Goal: Task Accomplishment & Management: Use online tool/utility

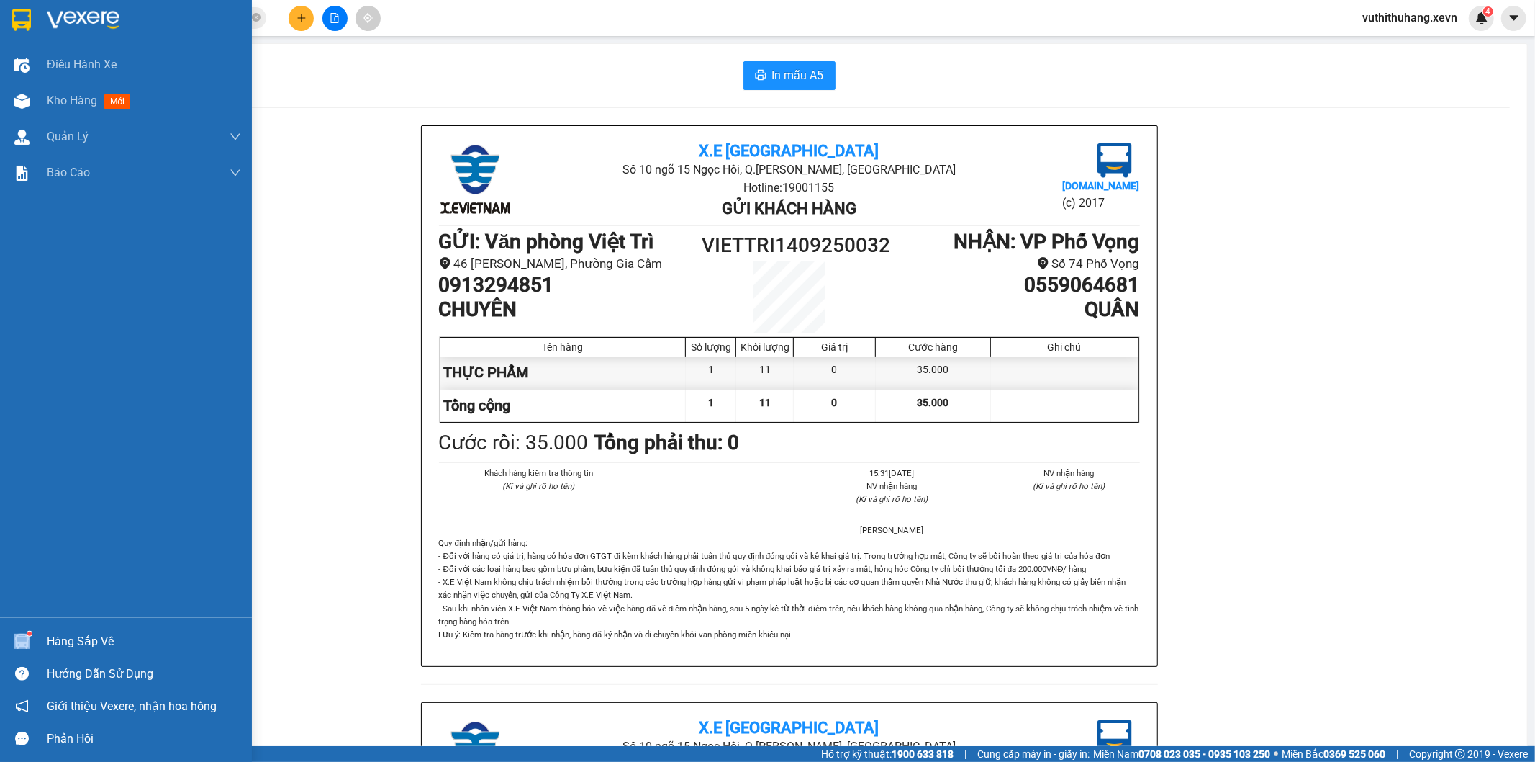
click at [62, 636] on div "Hàng sắp về Hướng dẫn sử dụng Giới thiệu Vexere, nhận hoa hồng Phản hồi" at bounding box center [126, 685] width 252 height 137
click at [62, 636] on div "Hàng sắp về" at bounding box center [144, 642] width 194 height 22
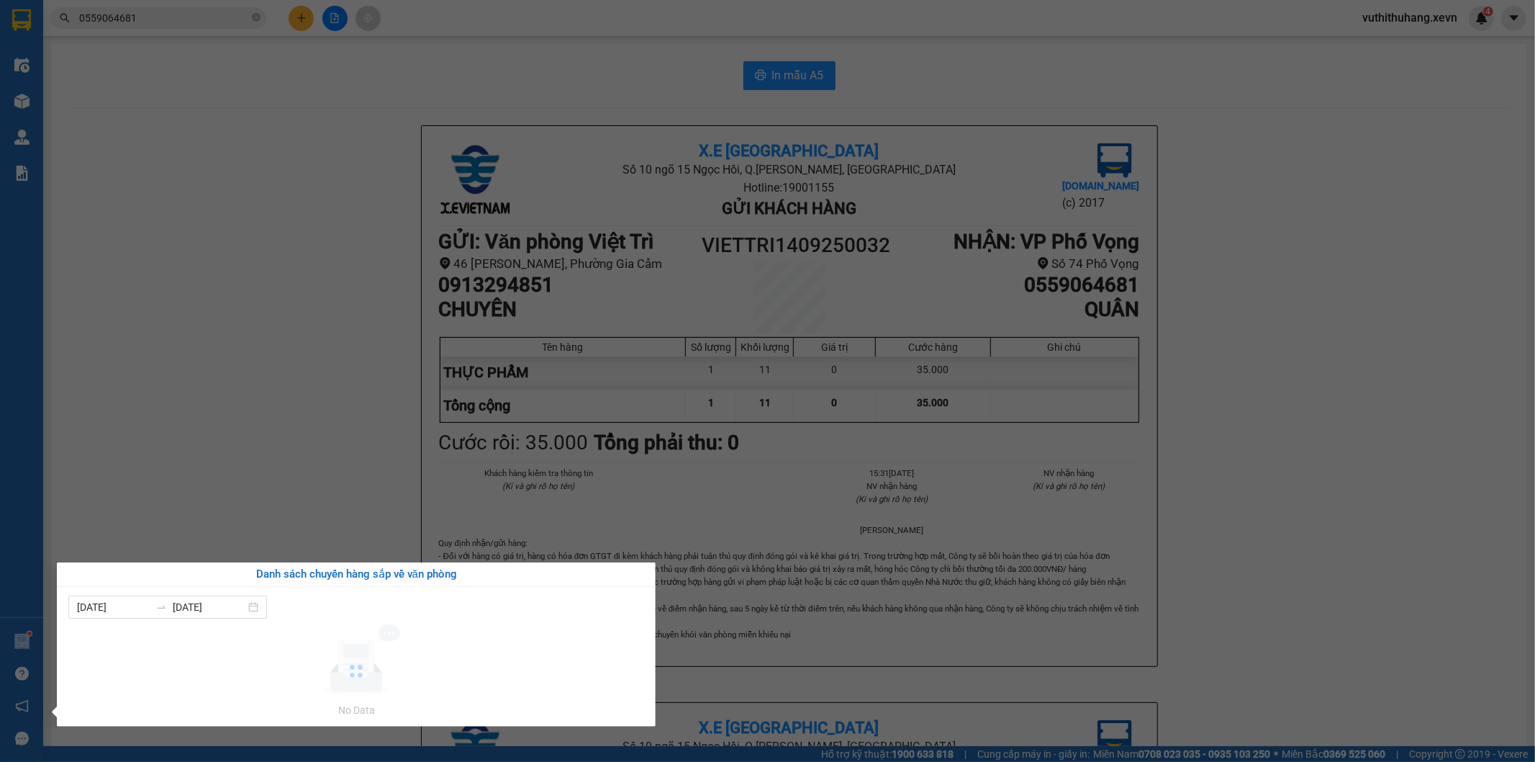
click at [62, 636] on div "[DATE] [DATE] No Data" at bounding box center [356, 657] width 599 height 140
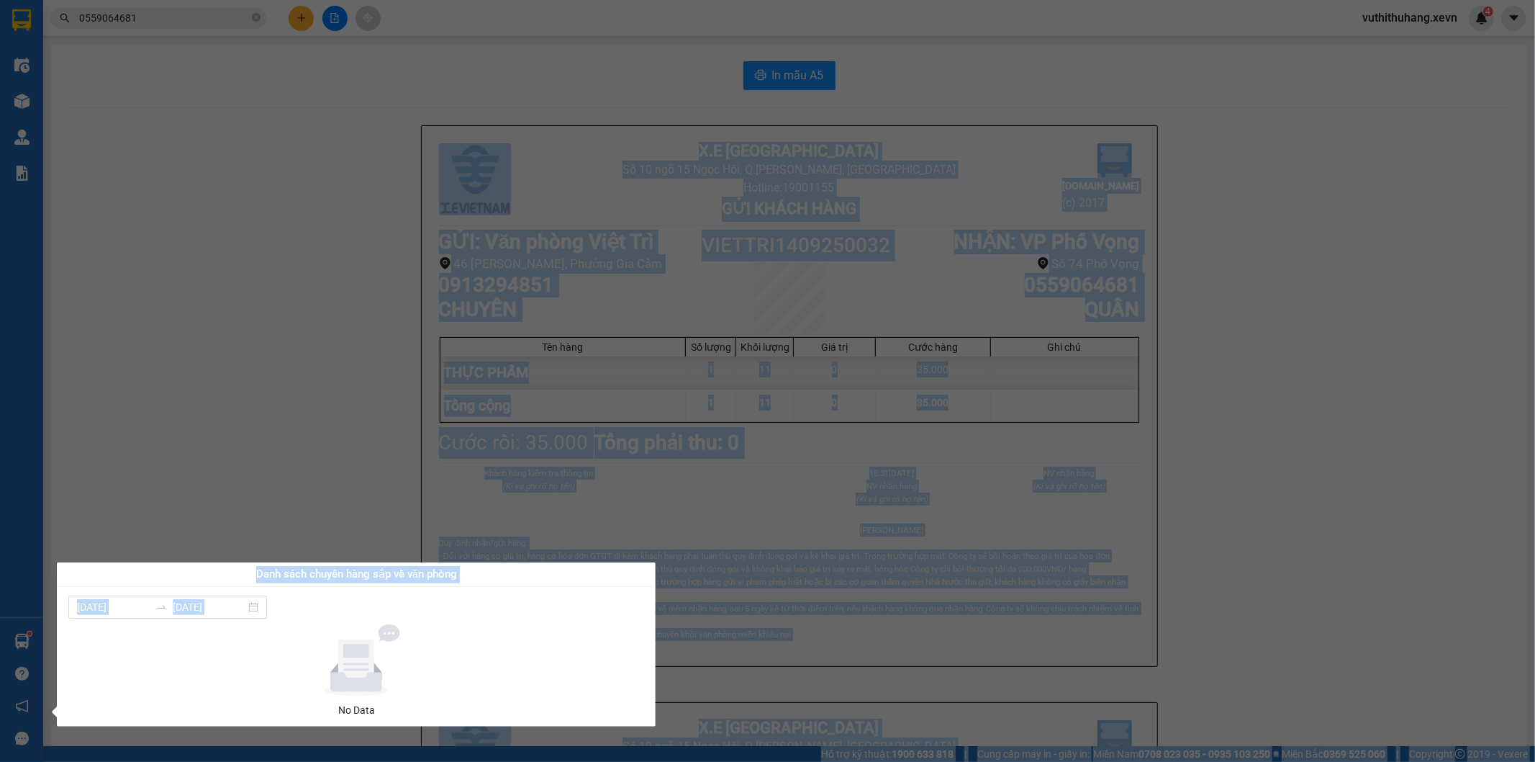
click at [38, 641] on body "Kết quả tìm kiếm ( 1 ) Bộ lọc Mã ĐH Trạng thái Món hàng Thu hộ Tổng cước Chưa c…" at bounding box center [767, 381] width 1535 height 762
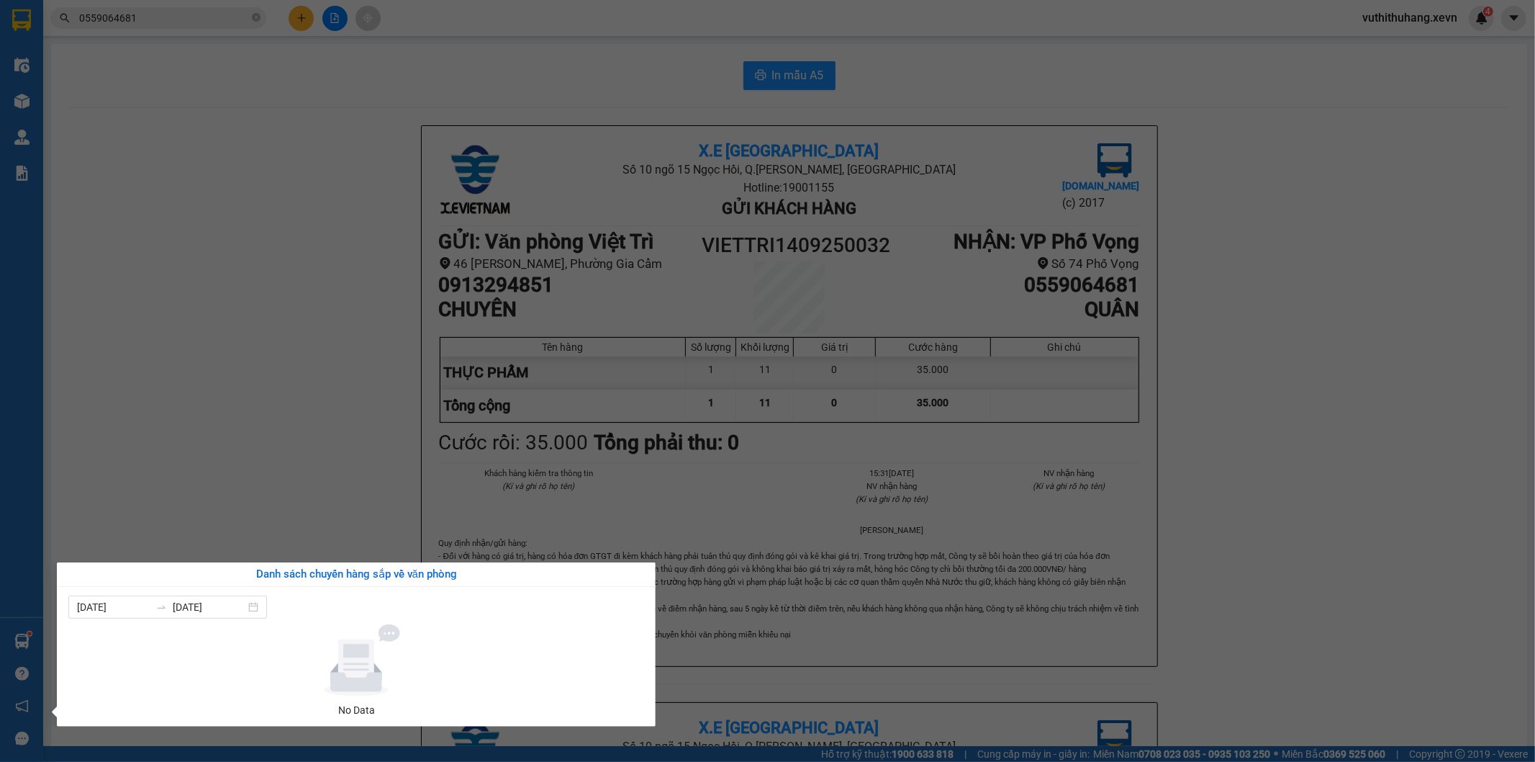
click at [35, 641] on div "Điều hành xe Kho hàng mới Quản [PERSON_NAME] lý chuyến Quản lý giao nhận mới Qu…" at bounding box center [21, 381] width 43 height 762
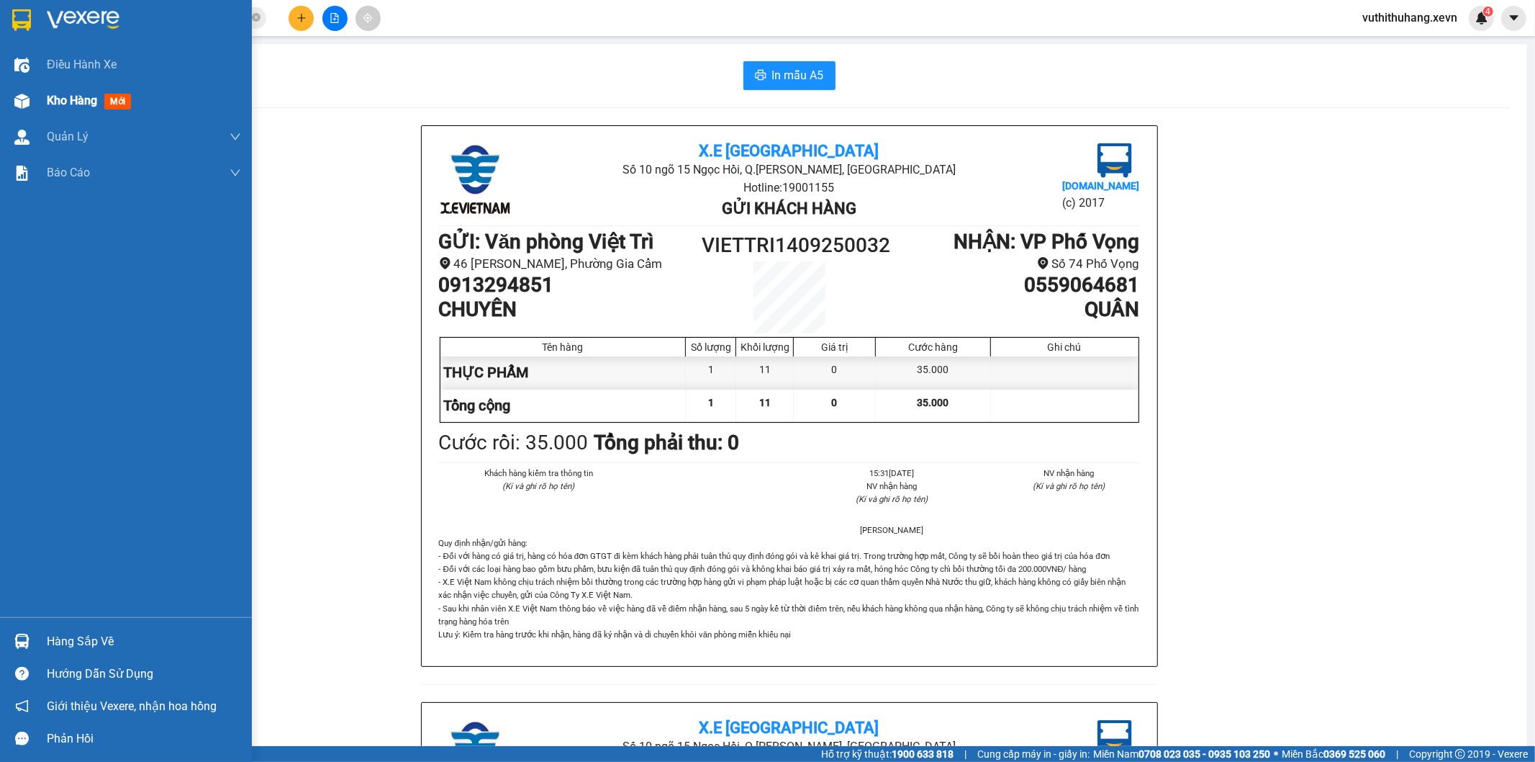
click at [76, 113] on div "Kho hàng mới" at bounding box center [144, 101] width 194 height 36
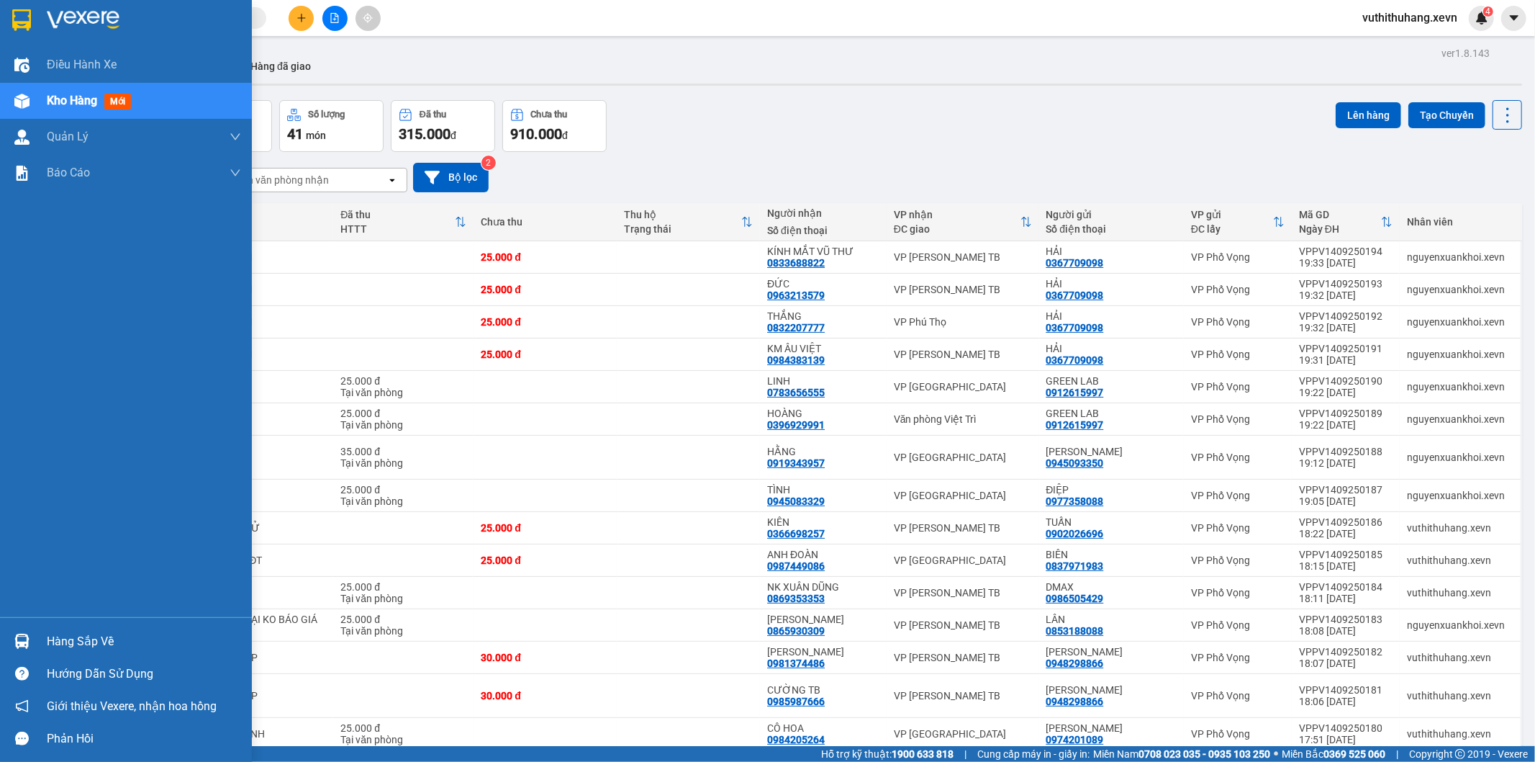
click at [50, 641] on div "Hàng sắp về" at bounding box center [144, 642] width 194 height 22
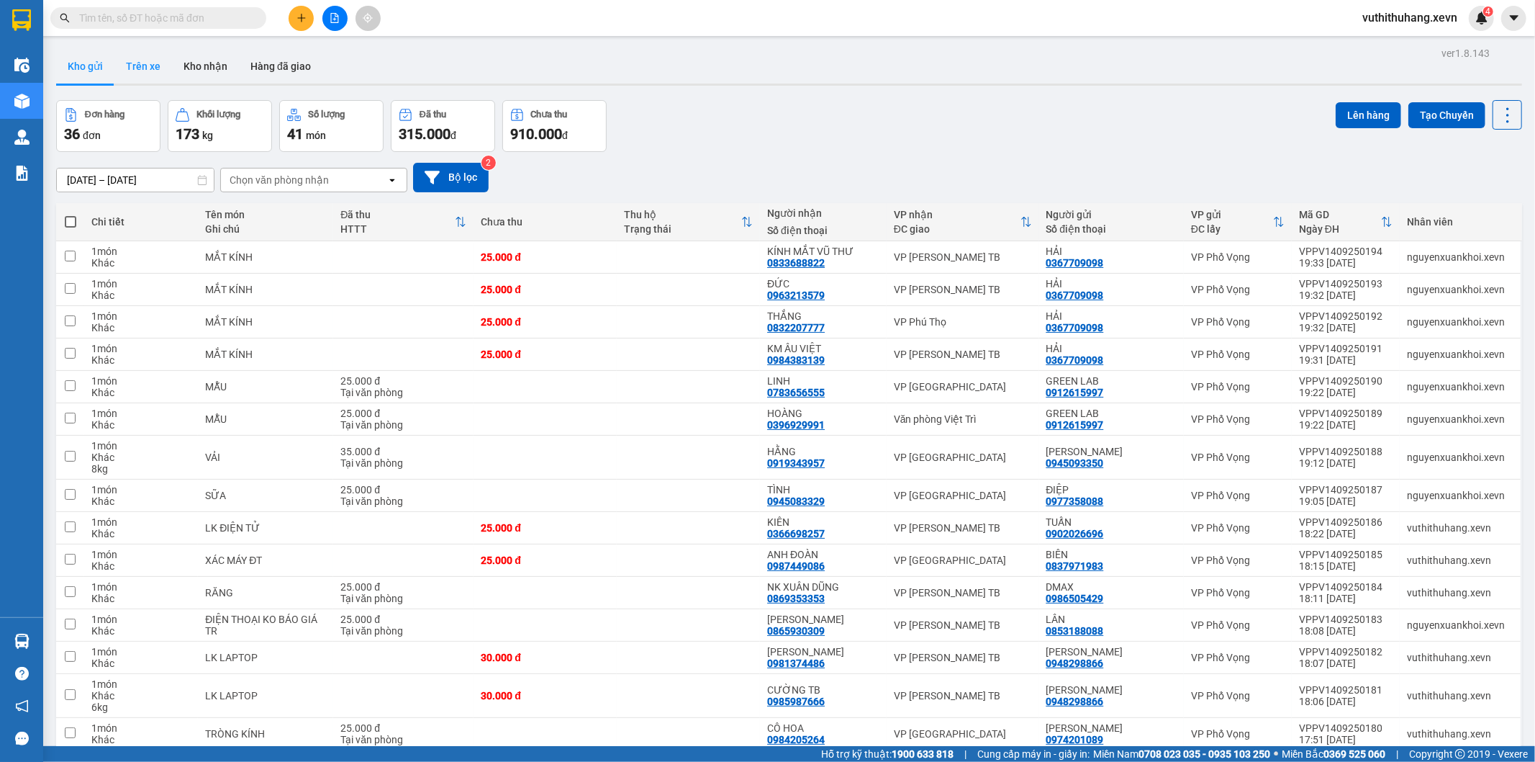
drag, startPoint x: 153, startPoint y: 81, endPoint x: 167, endPoint y: 76, distance: 15.0
click at [167, 76] on section "Kết quả tìm kiếm ( 0 ) Bộ lọc No Data vuthithuhang.xevn 4 Điều hành xe Kho hàng…" at bounding box center [767, 381] width 1535 height 762
click at [187, 72] on button "Kho nhận" at bounding box center [205, 66] width 67 height 35
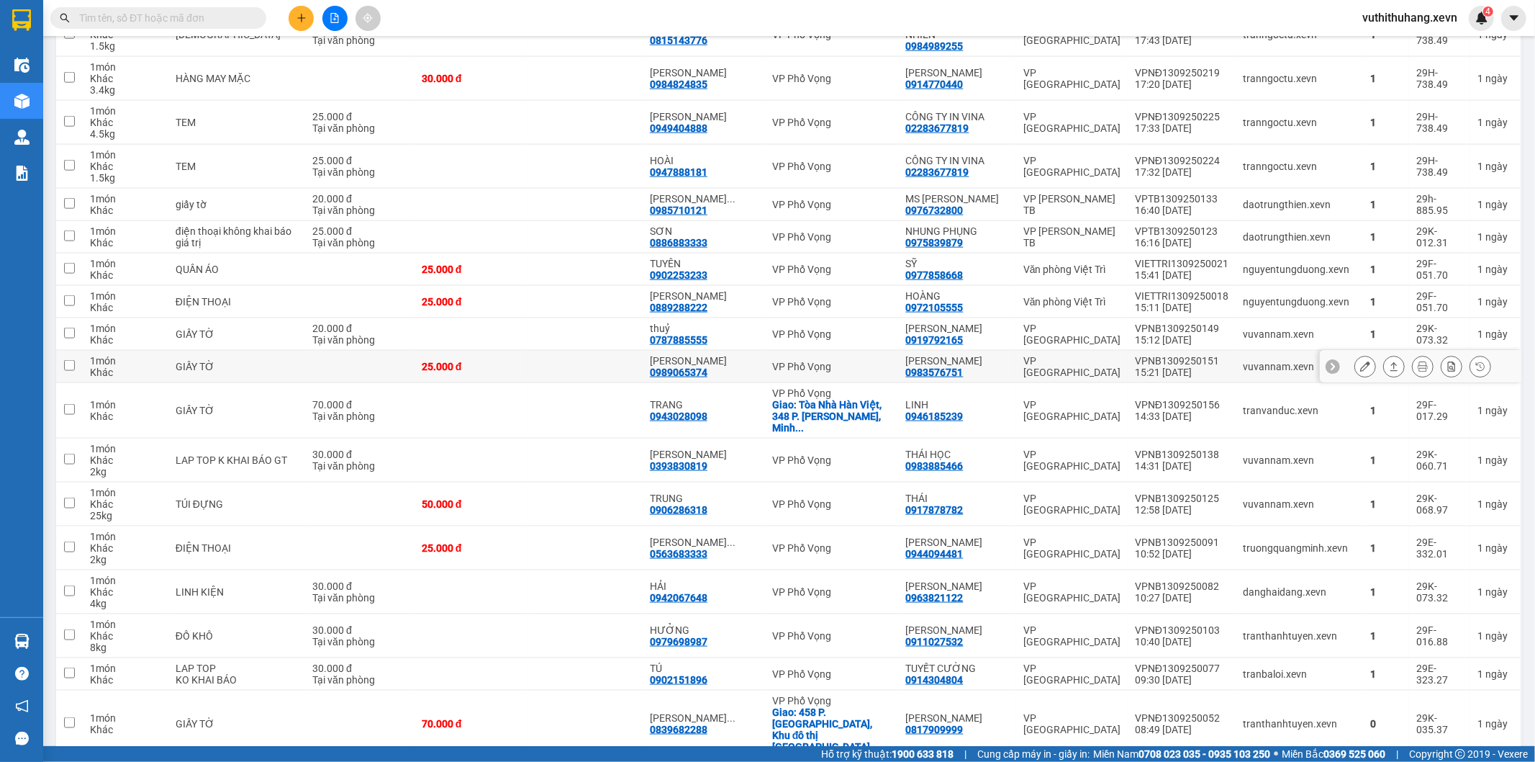
scroll to position [1599, 0]
